Goal: Navigation & Orientation: Find specific page/section

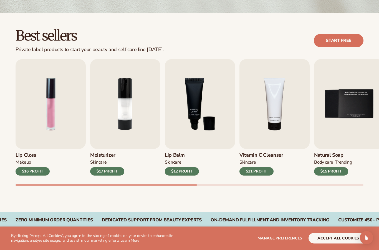
scroll to position [138, 0]
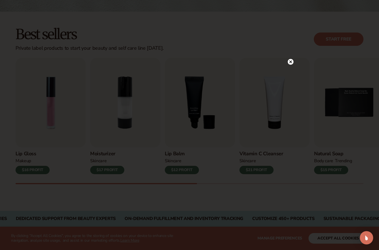
click at [288, 65] on icon at bounding box center [291, 62] width 6 height 6
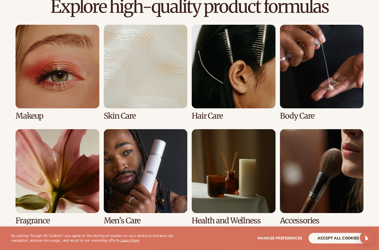
scroll to position [389, 0]
click at [134, 174] on link "6 / 8" at bounding box center [146, 177] width 84 height 96
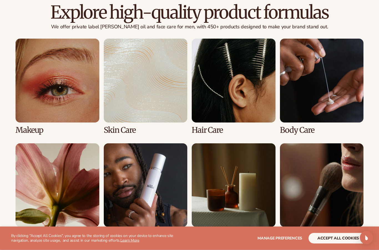
scroll to position [384, 0]
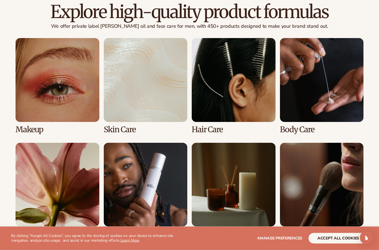
click at [253, 88] on link "3 / 8" at bounding box center [234, 86] width 84 height 96
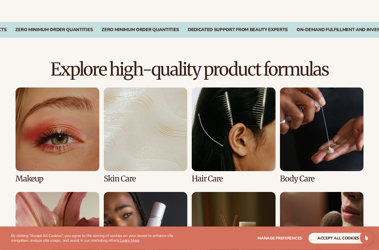
scroll to position [332, 0]
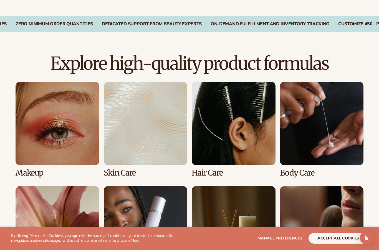
click at [259, 154] on link "3 / 8" at bounding box center [234, 130] width 84 height 96
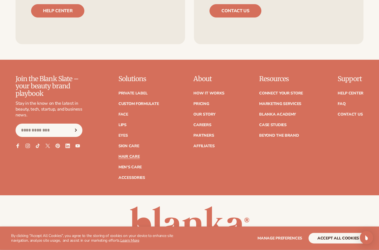
scroll to position [1023, 0]
click at [206, 123] on link "Careers" at bounding box center [203, 125] width 18 height 4
